Goal: Go to known website: Access a specific website the user already knows

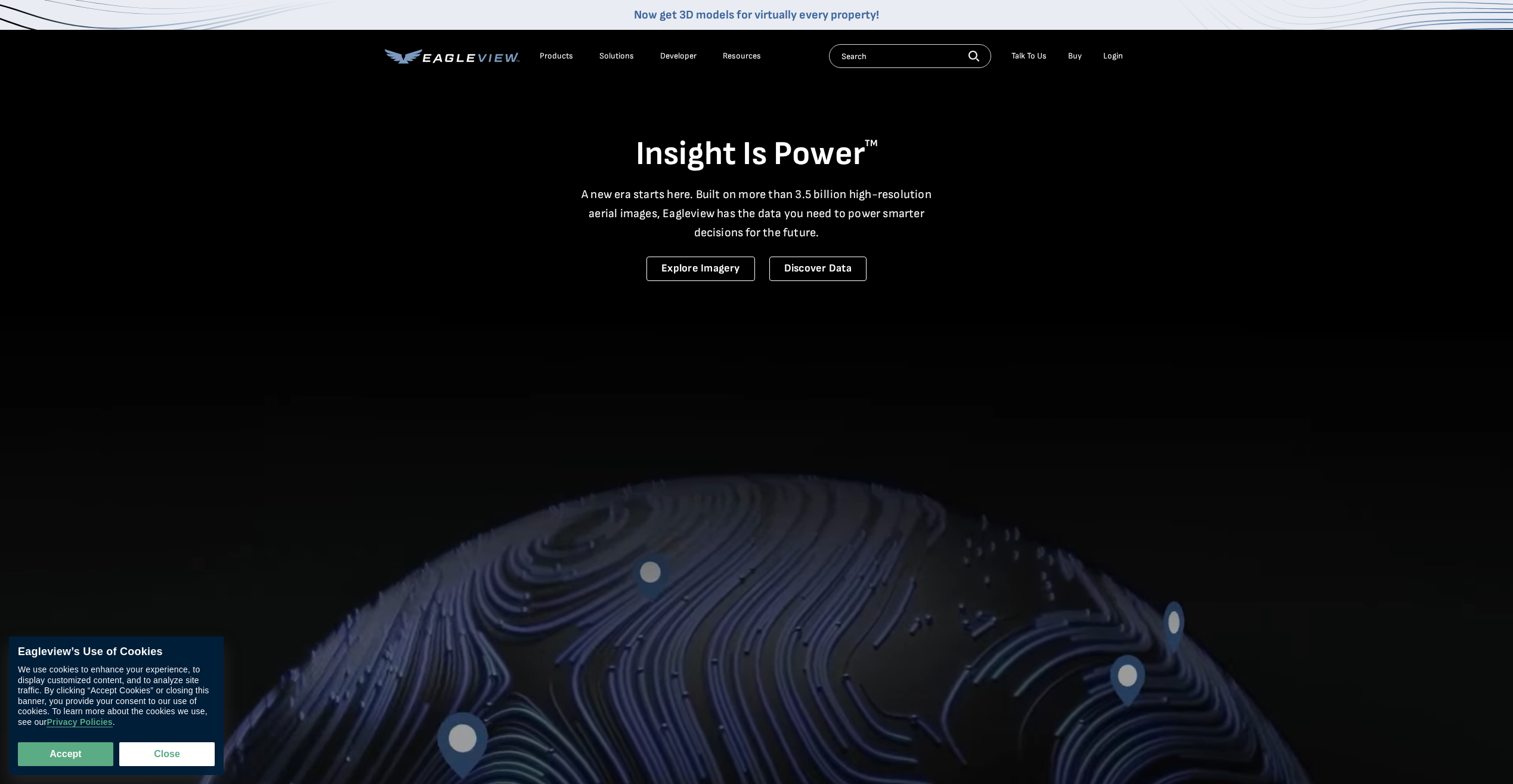
click at [1115, 57] on div "Login" at bounding box center [1112, 56] width 20 height 11
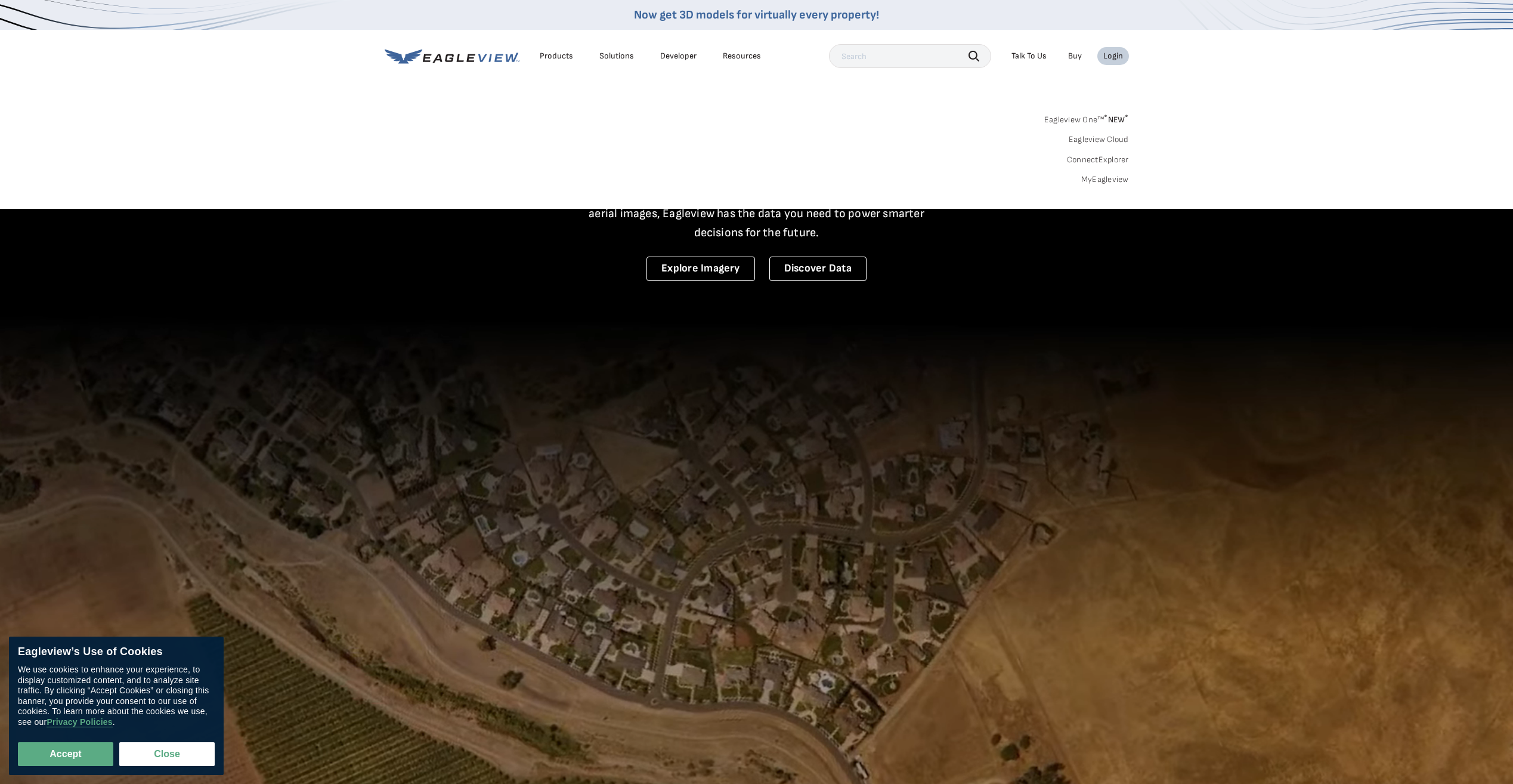
click at [1118, 52] on div "Login" at bounding box center [1112, 56] width 20 height 11
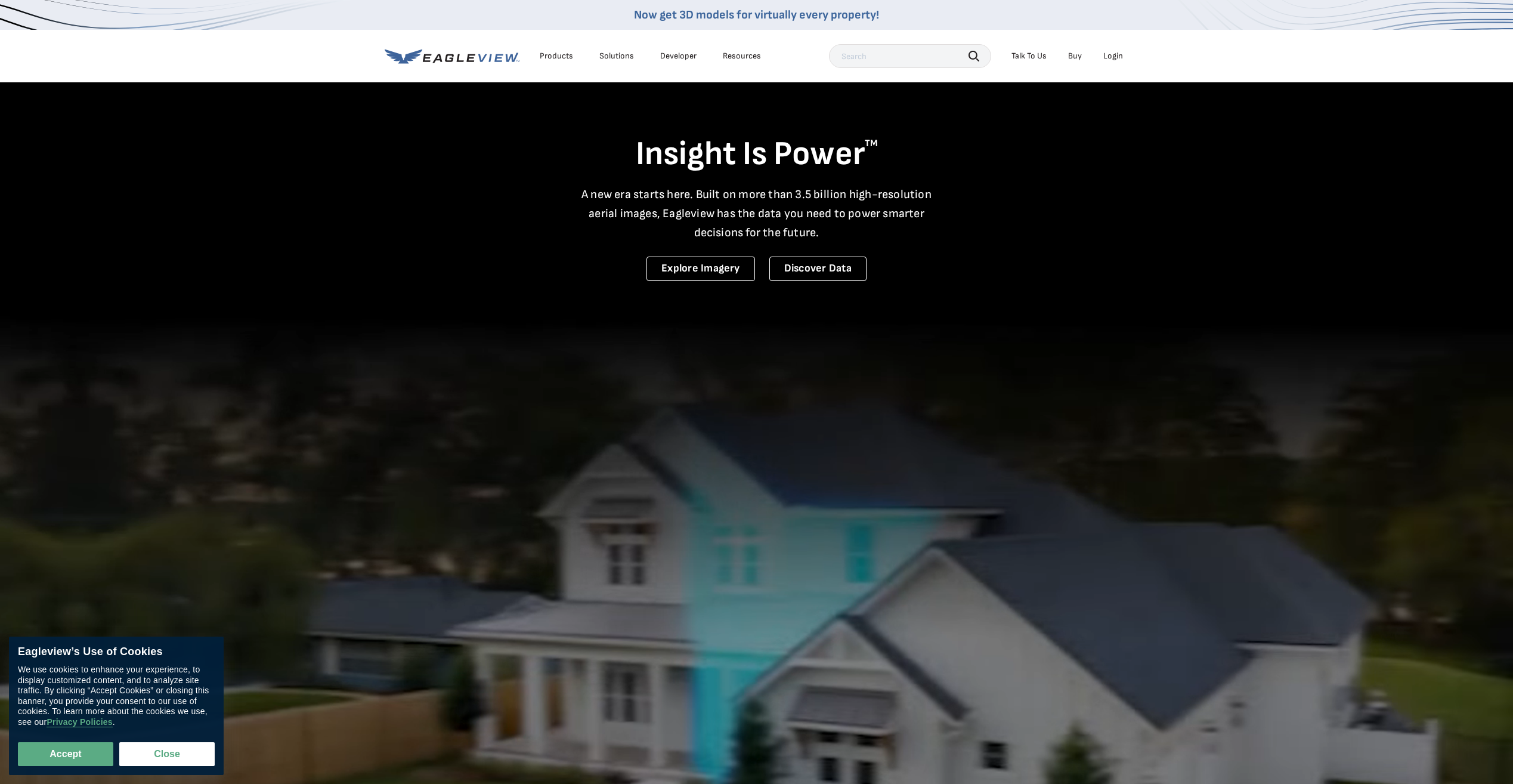
click at [475, 58] on icon at bounding box center [452, 57] width 135 height 15
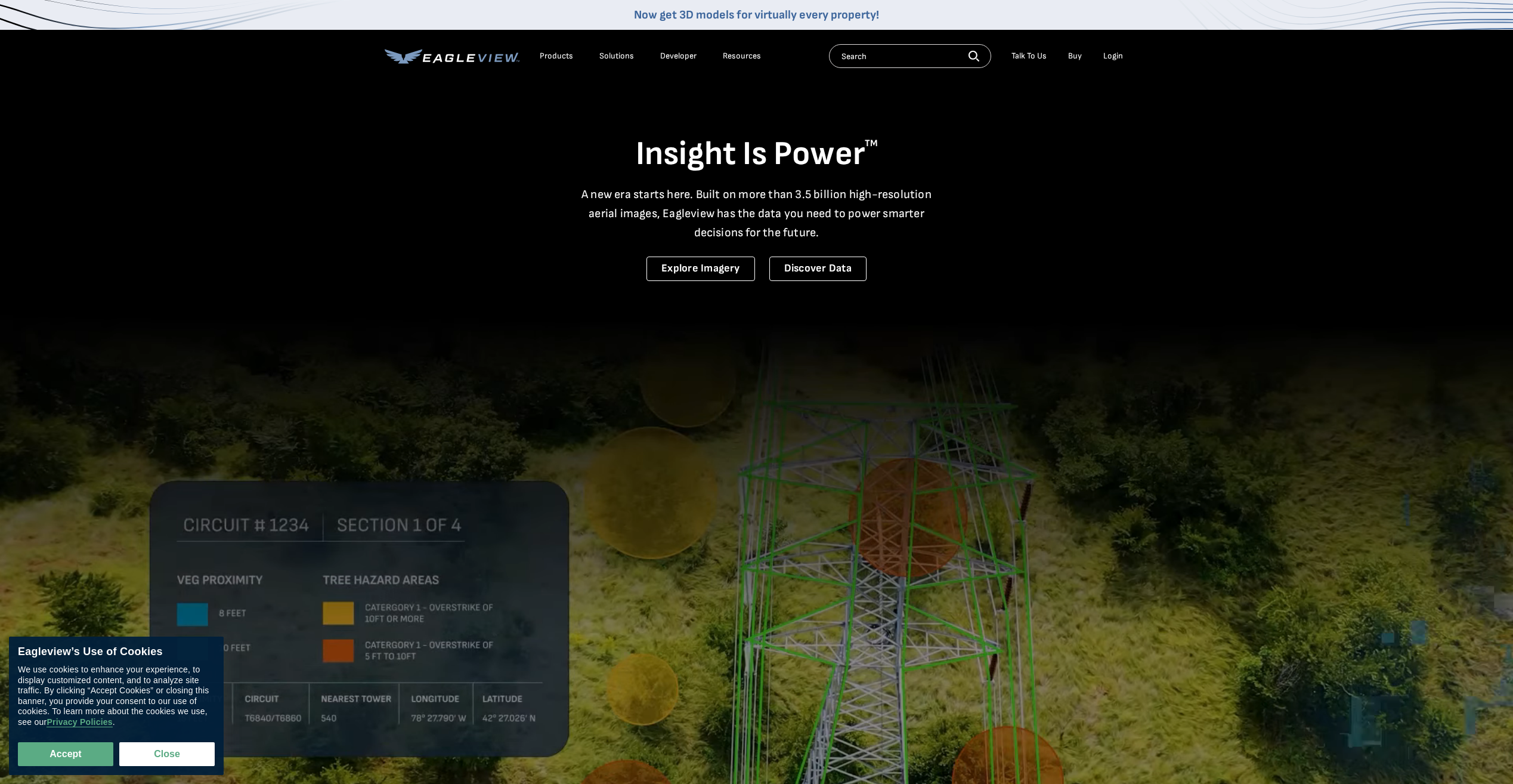
click at [1110, 56] on div "Login" at bounding box center [1112, 56] width 20 height 11
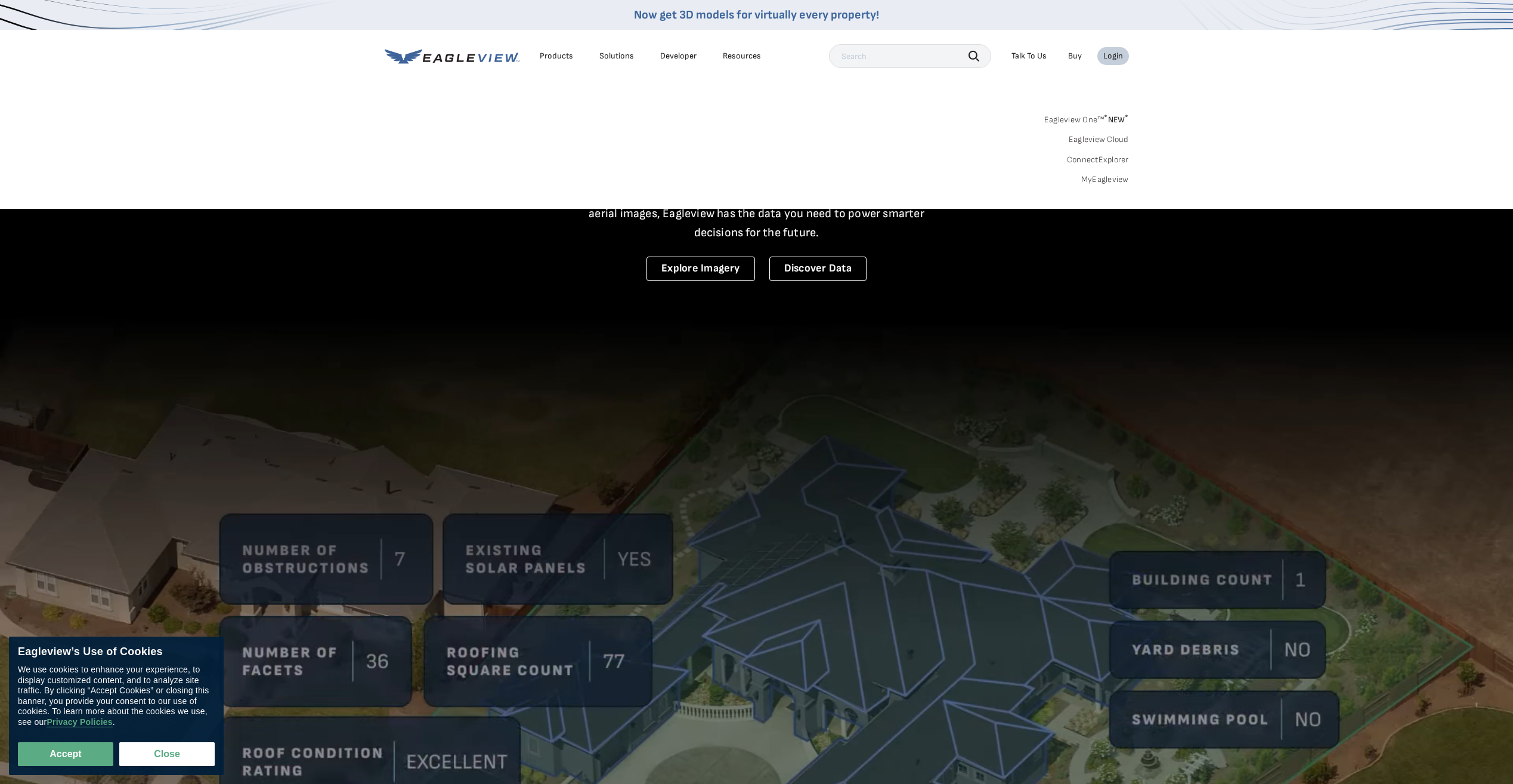
click at [1095, 182] on link "MyEagleview" at bounding box center [1106, 179] width 48 height 11
